Goal: Information Seeking & Learning: Learn about a topic

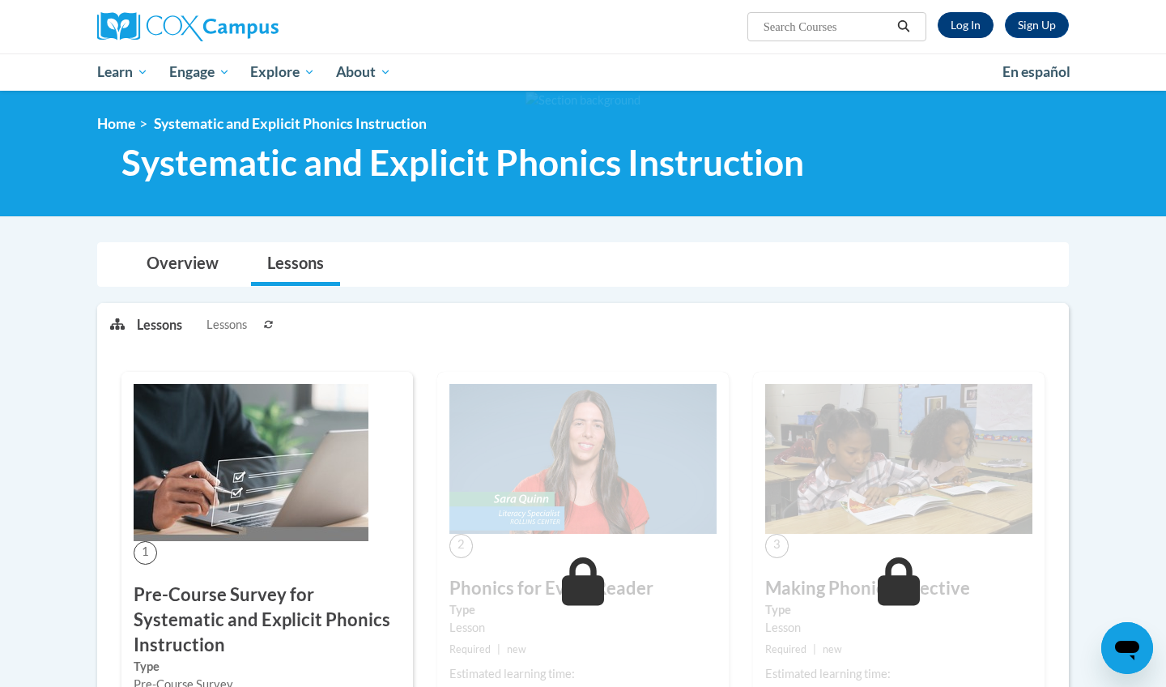
click at [966, 26] on link "Log In" at bounding box center [966, 25] width 56 height 26
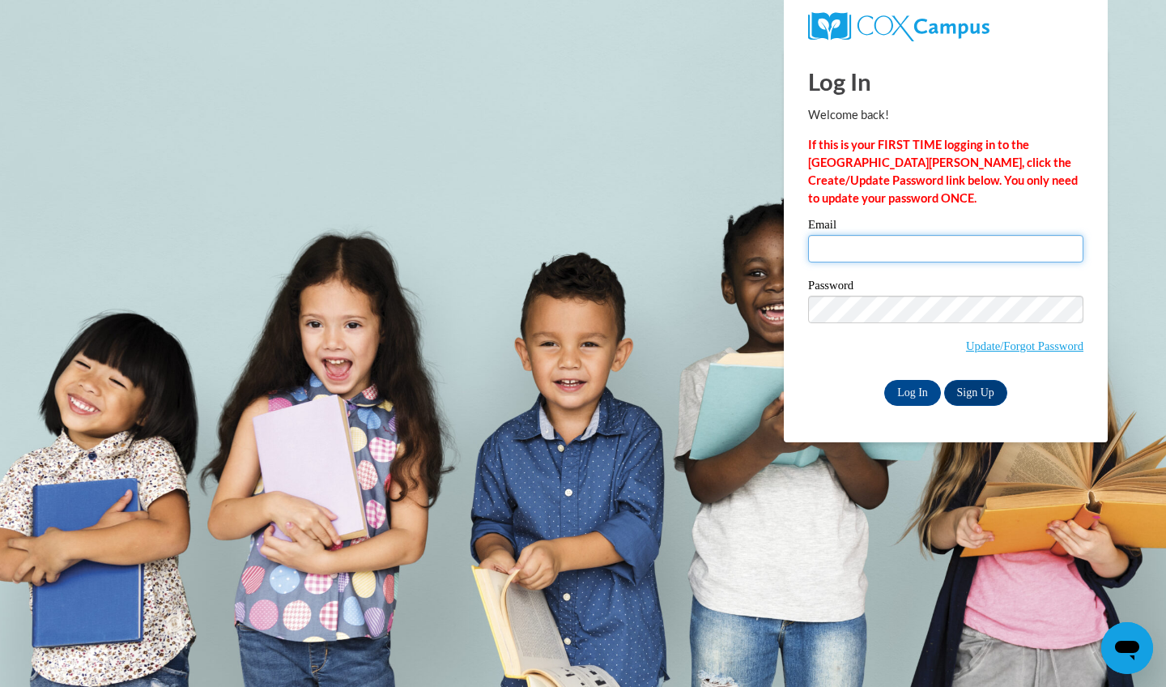
type input "katelyn.hogans@icloud.com"
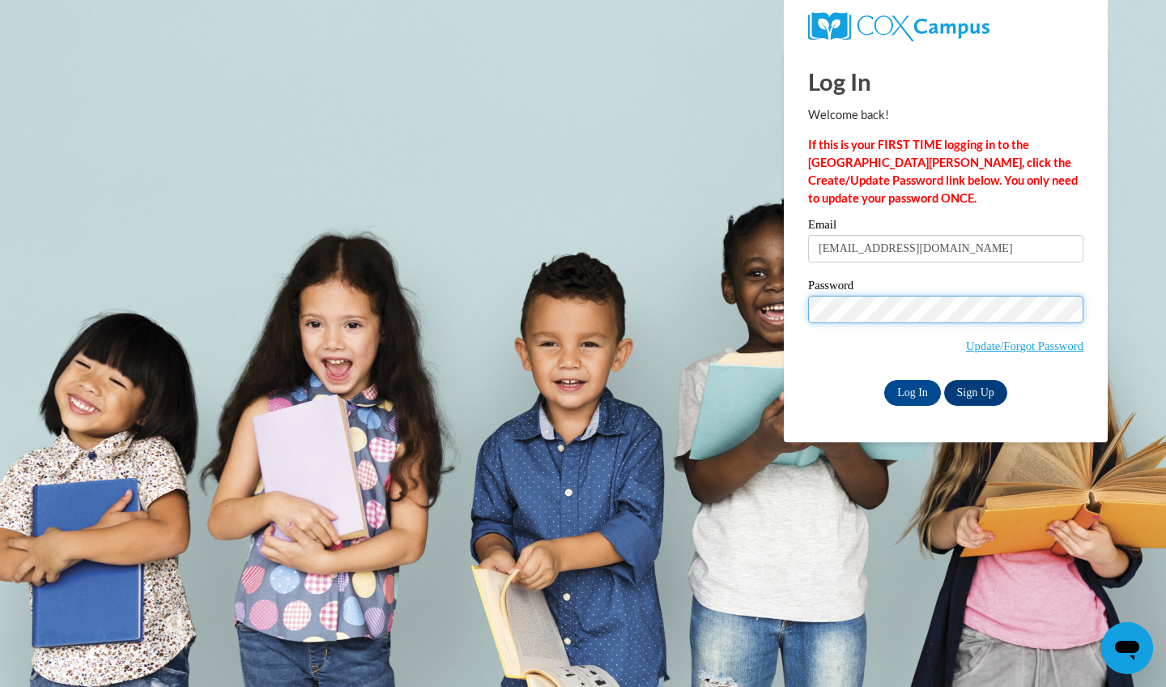
click at [911, 389] on input "Log In" at bounding box center [912, 393] width 57 height 26
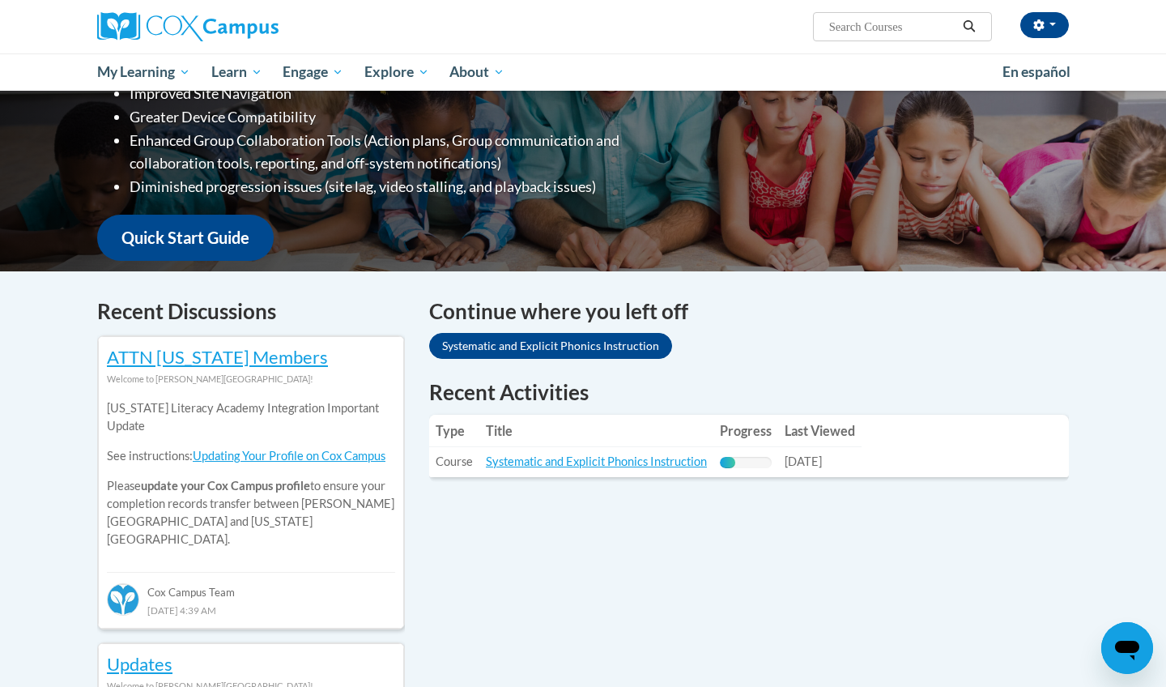
scroll to position [304, 0]
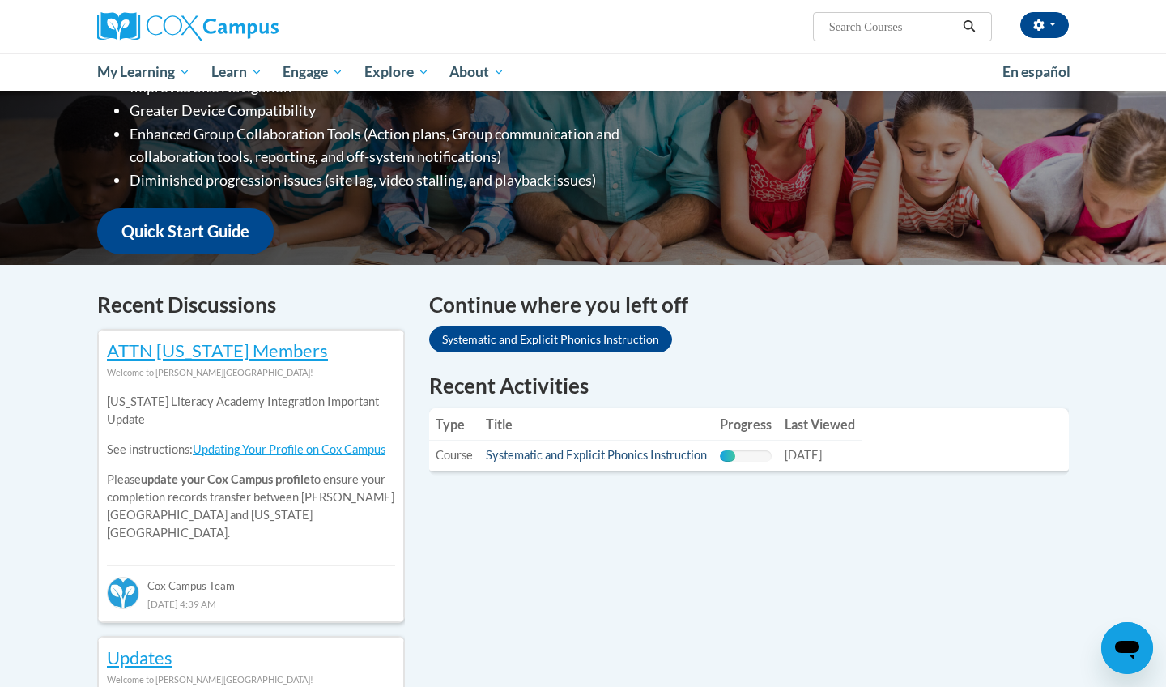
click at [548, 457] on link "Systematic and Explicit Phonics Instruction" at bounding box center [596, 455] width 221 height 14
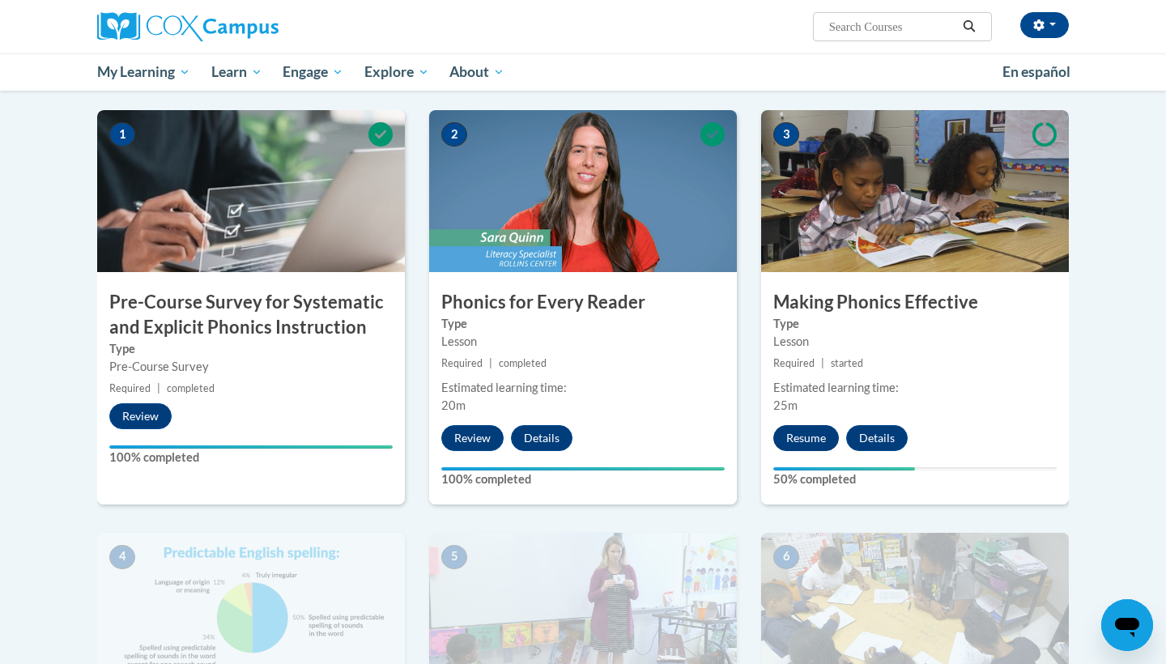
click at [818, 433] on button "Resume" at bounding box center [806, 438] width 66 height 26
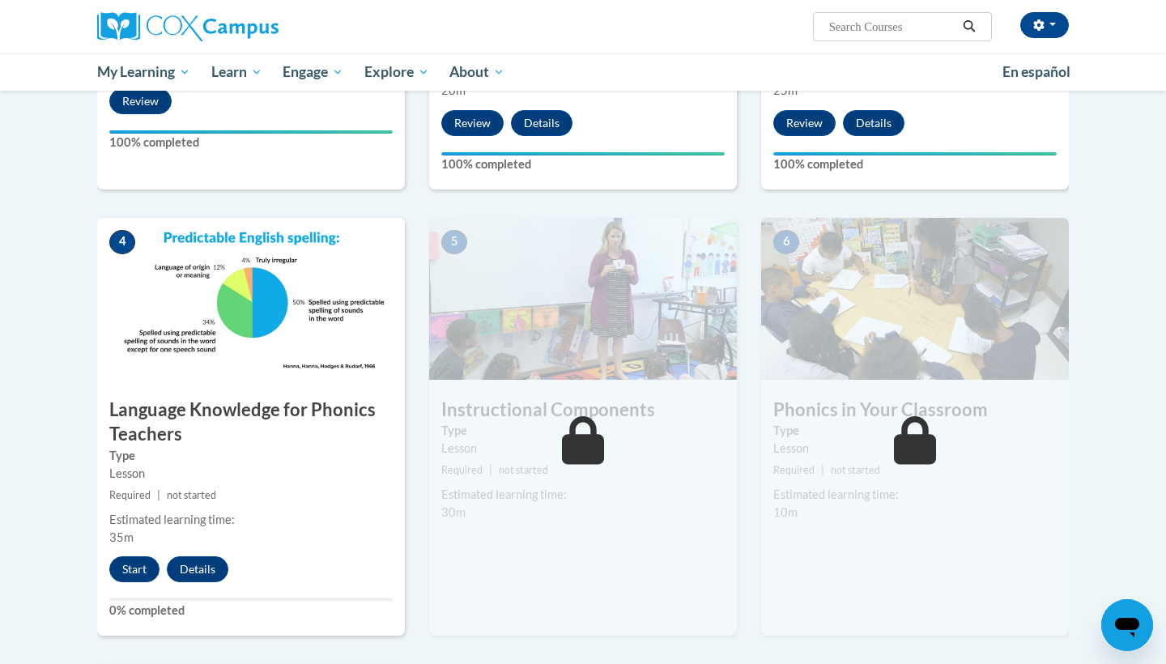
scroll to position [627, 0]
